Goal: Navigation & Orientation: Find specific page/section

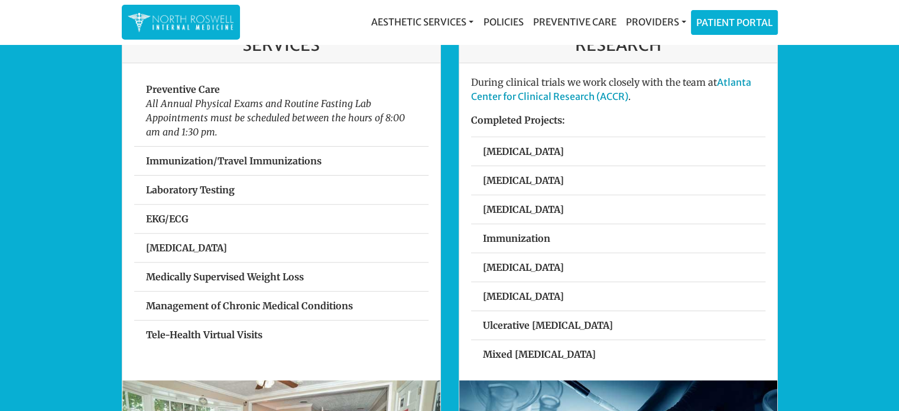
scroll to position [378, 0]
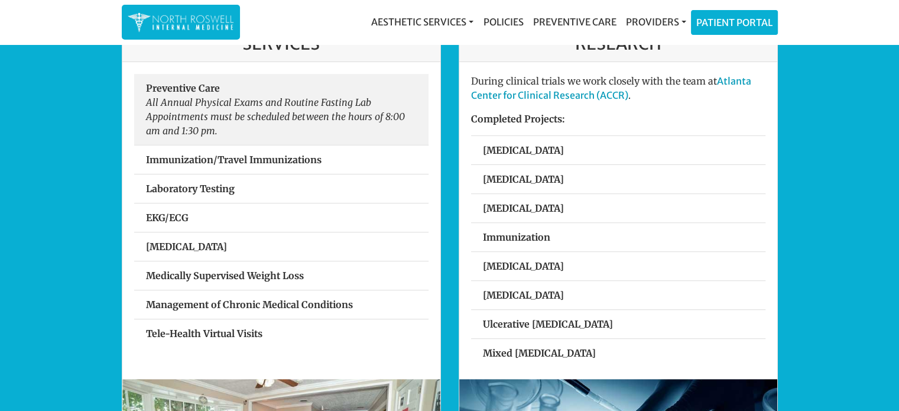
click at [190, 98] on em "All Annual Physical Exams and Routine Fasting Lab Appointments must be schedule…" at bounding box center [275, 116] width 259 height 40
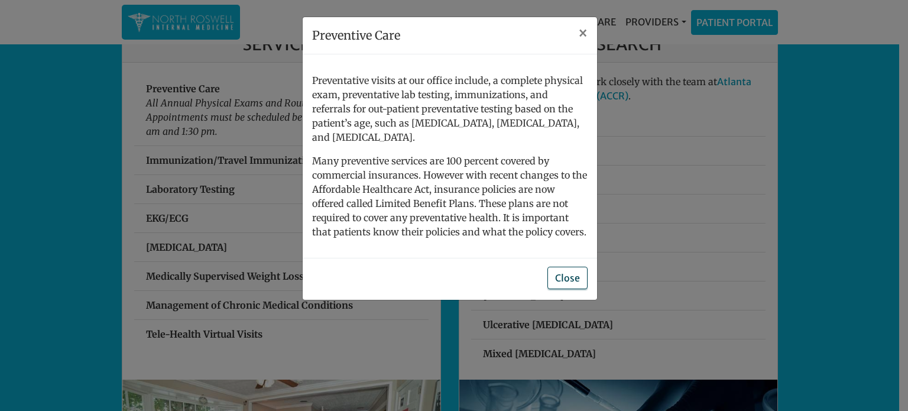
click at [578, 269] on button "Close" at bounding box center [567, 278] width 40 height 22
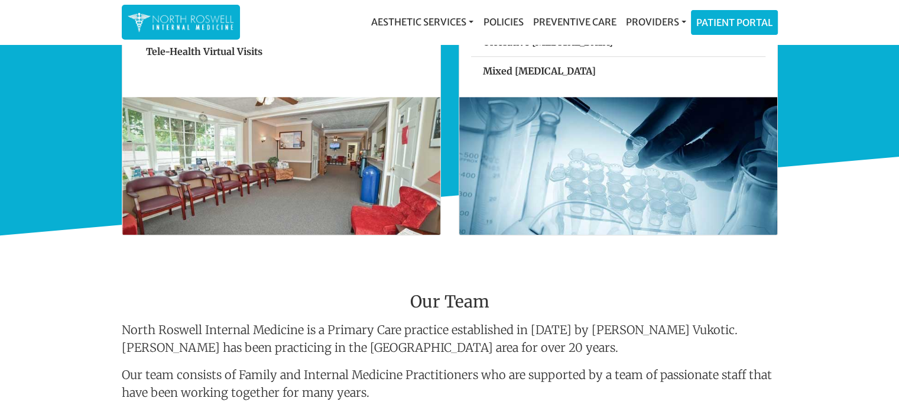
scroll to position [662, 0]
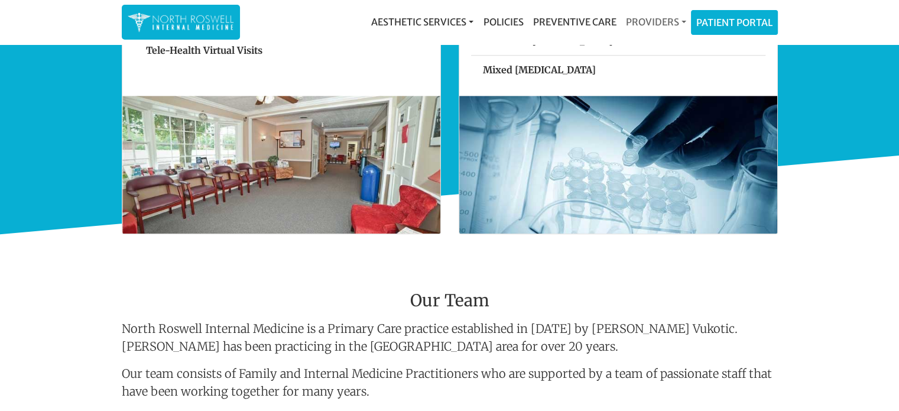
click at [667, 17] on link "Providers" at bounding box center [656, 22] width 70 height 24
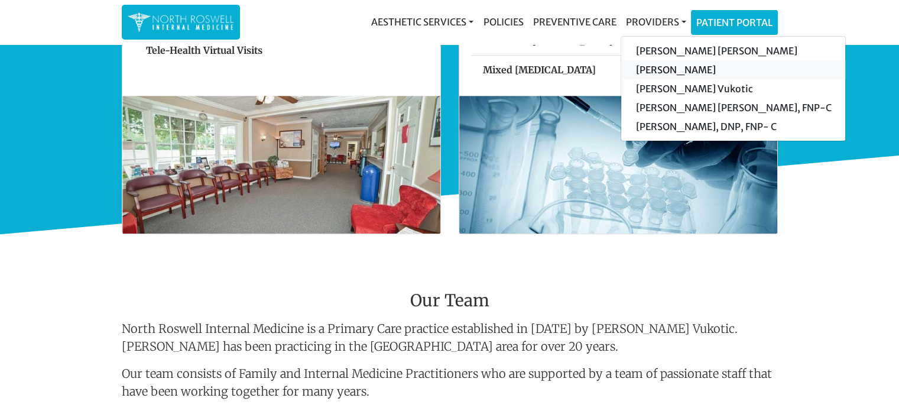
click at [665, 67] on link "[PERSON_NAME]" at bounding box center [733, 69] width 224 height 19
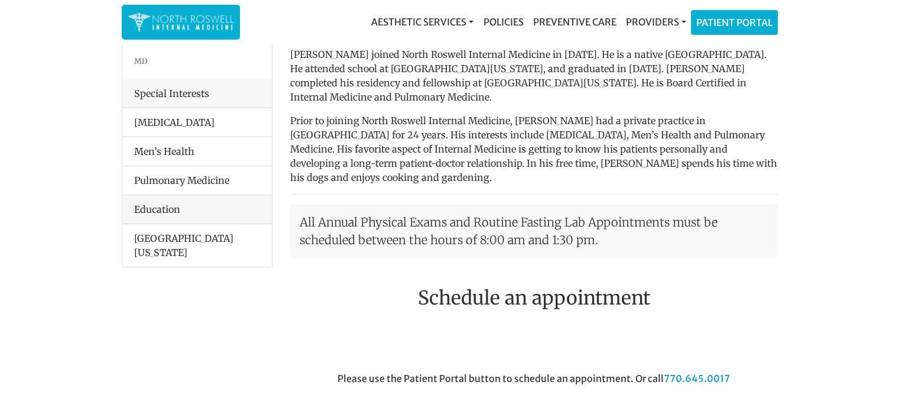
scroll to position [118, 0]
click at [730, 23] on link "Patient Portal" at bounding box center [735, 21] width 86 height 24
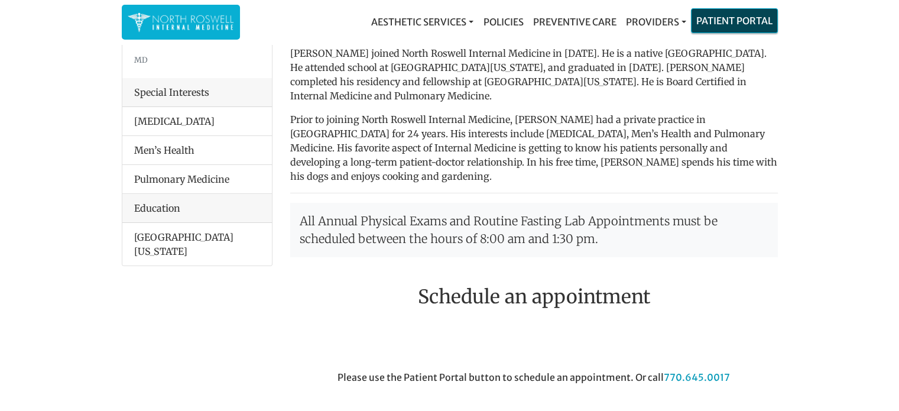
click at [717, 25] on link "Patient Portal" at bounding box center [735, 21] width 86 height 24
